Goal: Task Accomplishment & Management: Manage account settings

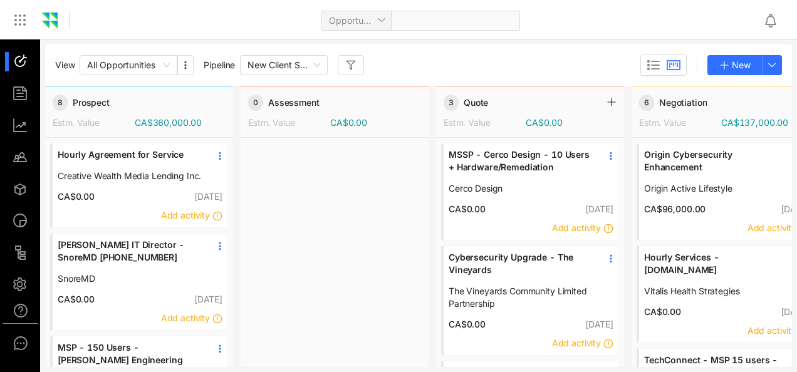
scroll to position [577, 0]
